Goal: Transaction & Acquisition: Purchase product/service

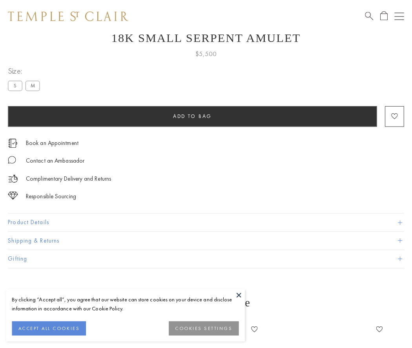
scroll to position [31, 0]
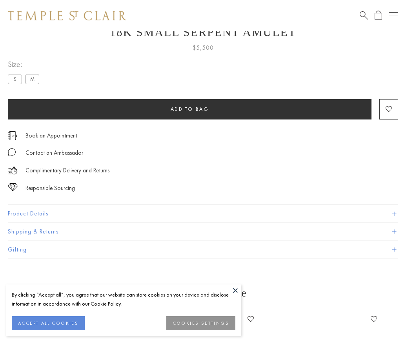
click at [189, 109] on span "Add to bag" at bounding box center [190, 109] width 38 height 7
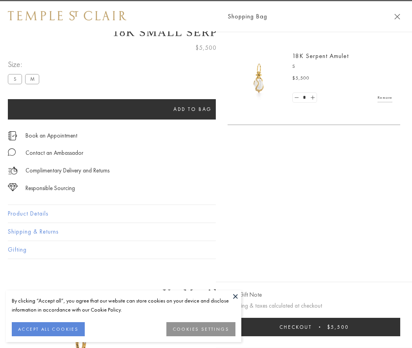
click at [312, 327] on span "Checkout" at bounding box center [295, 327] width 33 height 7
